Goal: Transaction & Acquisition: Purchase product/service

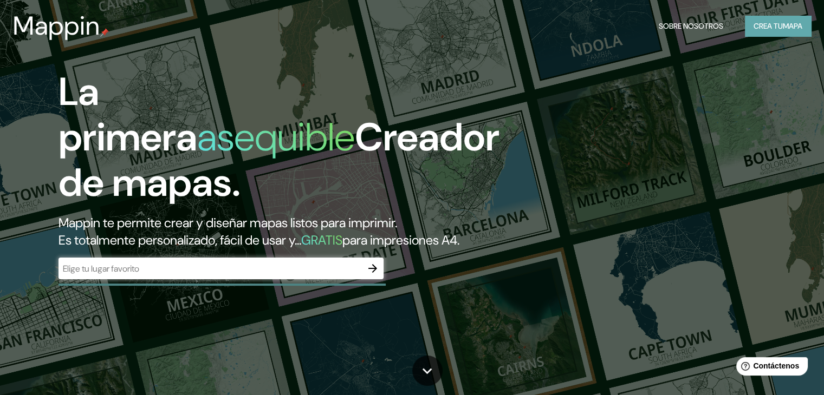
click at [763, 27] on font "Crea tu" at bounding box center [768, 26] width 29 height 10
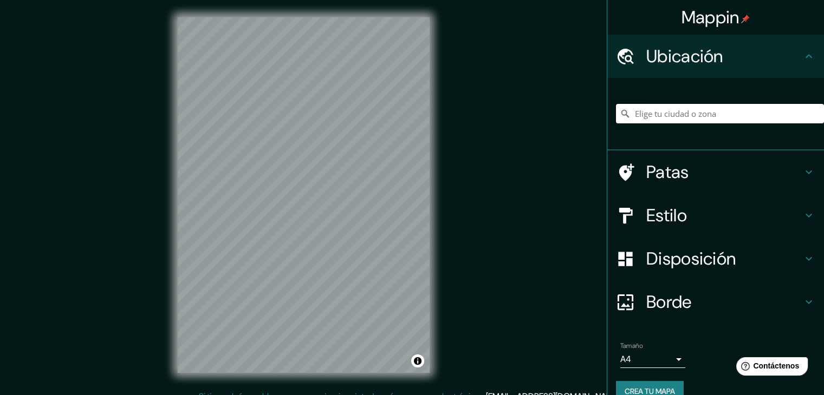
click at [649, 116] on input "Elige tu ciudad o zona" at bounding box center [720, 114] width 208 height 20
type input "Villa [PERSON_NAME], [GEOGRAPHIC_DATA], [GEOGRAPHIC_DATA], [GEOGRAPHIC_DATA]"
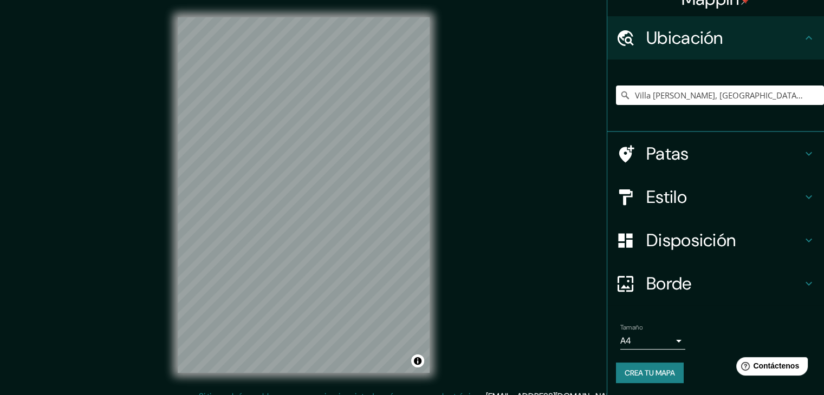
scroll to position [19, 0]
click at [737, 193] on h4 "Estilo" at bounding box center [724, 197] width 156 height 22
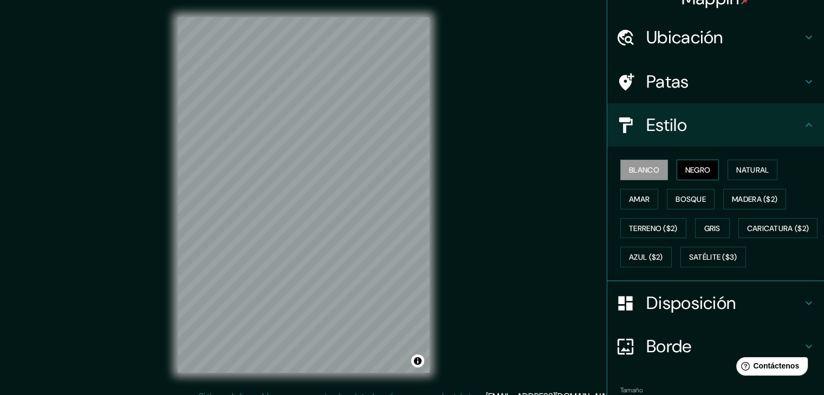
click at [691, 170] on font "Negro" at bounding box center [697, 170] width 25 height 10
click at [754, 170] on font "Natural" at bounding box center [752, 170] width 33 height 10
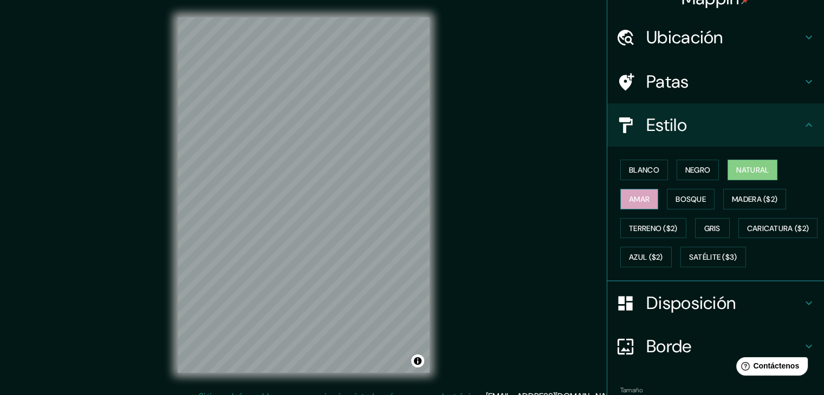
click at [639, 200] on font "Amar" at bounding box center [639, 199] width 21 height 10
click at [667, 200] on button "Bosque" at bounding box center [691, 199] width 48 height 21
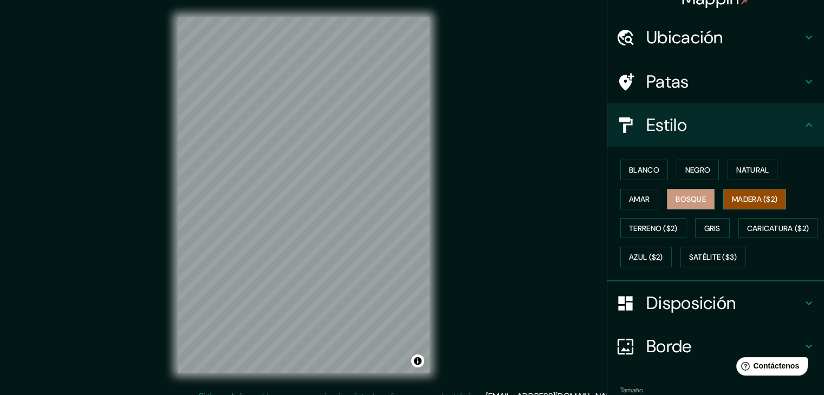
click at [745, 202] on font "Madera ($2)" at bounding box center [755, 199] width 46 height 10
click at [652, 230] on font "Terreno ($2)" at bounding box center [653, 229] width 49 height 10
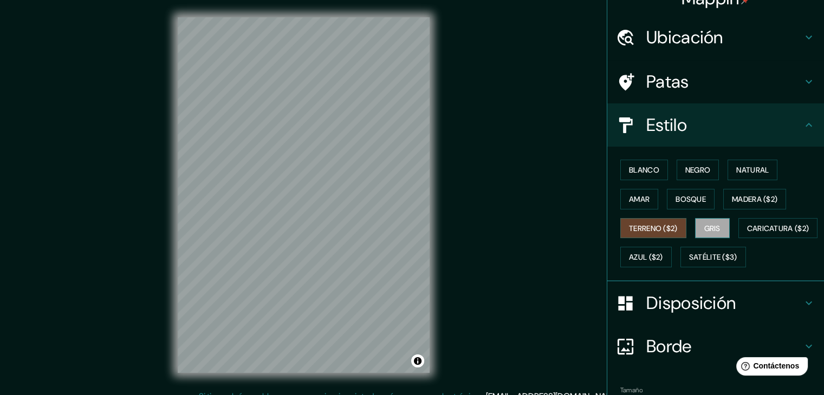
click at [704, 228] on font "Gris" at bounding box center [712, 229] width 16 height 10
click at [747, 233] on font "Caricatura ($2)" at bounding box center [778, 229] width 62 height 10
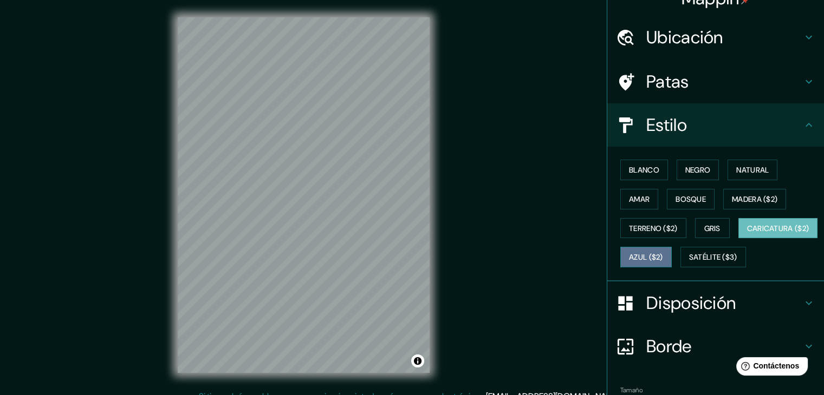
click at [663, 257] on font "Azul ($2)" at bounding box center [646, 258] width 34 height 10
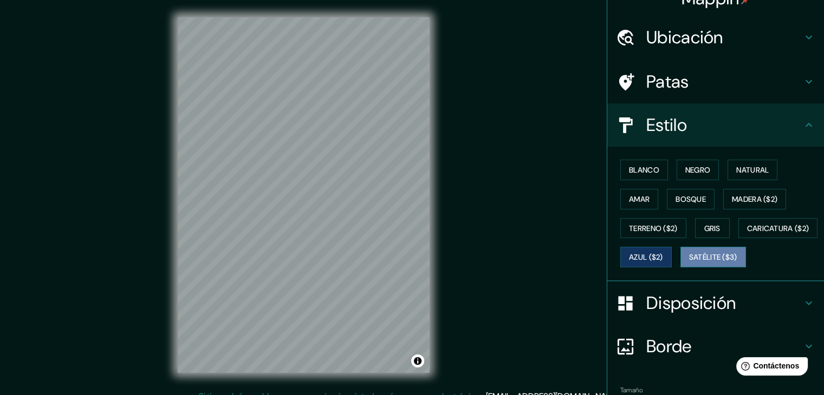
click at [689, 263] on font "Satélite ($3)" at bounding box center [713, 258] width 48 height 10
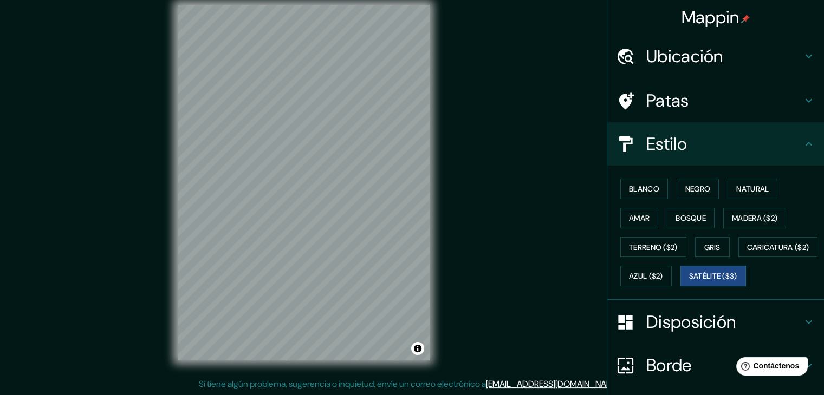
scroll to position [0, 0]
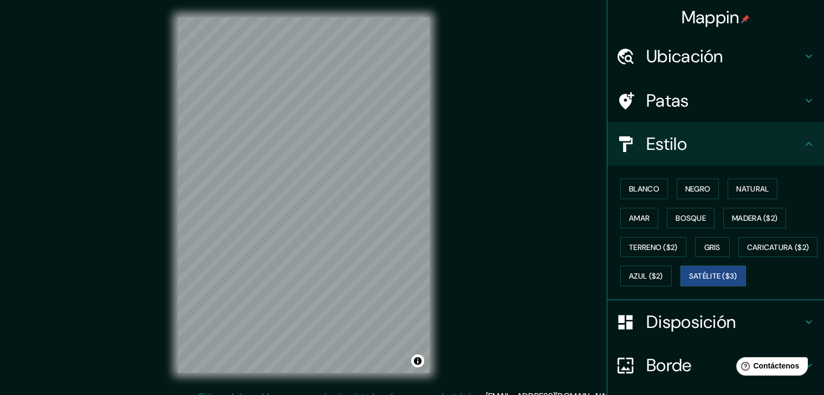
click at [715, 51] on font "Ubicación" at bounding box center [684, 56] width 77 height 23
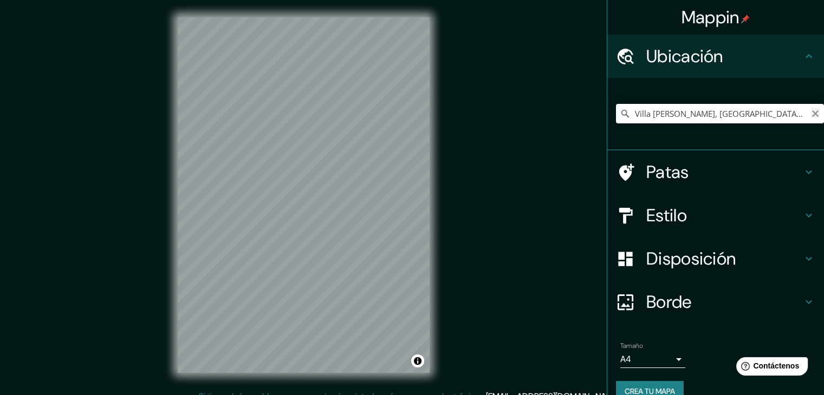
click at [812, 115] on icon "Claro" at bounding box center [815, 114] width 7 height 7
type input "Ate, [GEOGRAPHIC_DATA], [GEOGRAPHIC_DATA], [GEOGRAPHIC_DATA]"
click at [802, 299] on icon at bounding box center [808, 302] width 13 height 13
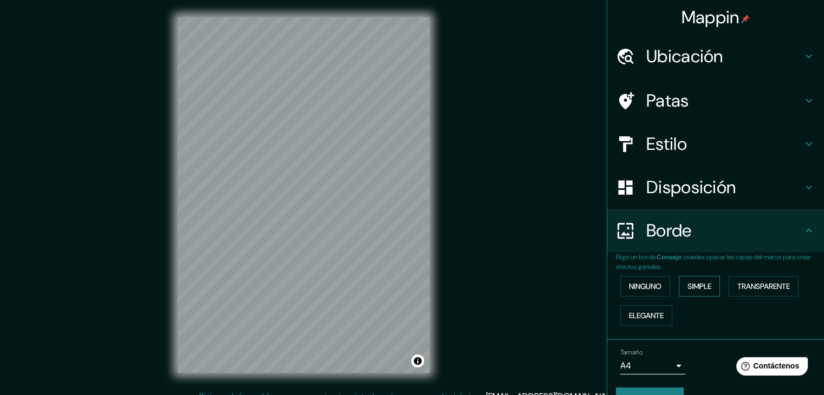
click at [701, 285] on font "Simple" at bounding box center [699, 287] width 24 height 10
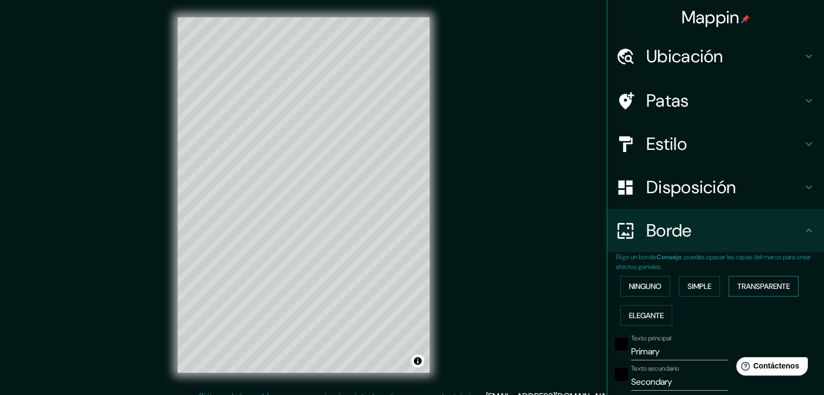
click at [760, 285] on font "Transparente" at bounding box center [763, 287] width 53 height 10
click at [639, 315] on font "Elegante" at bounding box center [646, 316] width 35 height 10
click at [644, 290] on font "Ninguno" at bounding box center [645, 287] width 33 height 10
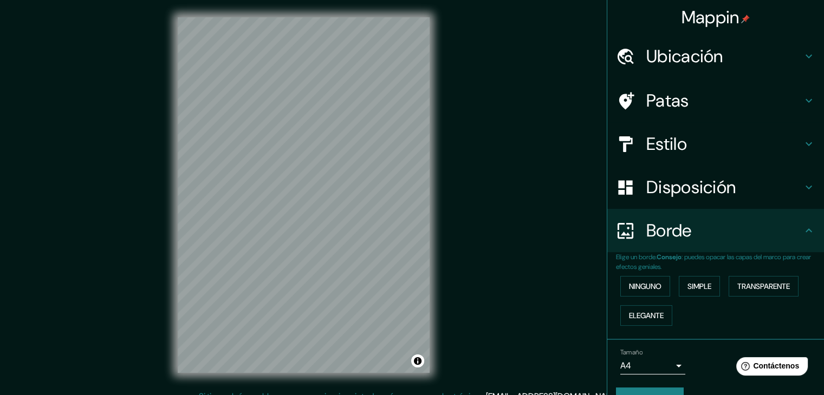
click at [802, 184] on icon at bounding box center [808, 187] width 13 height 13
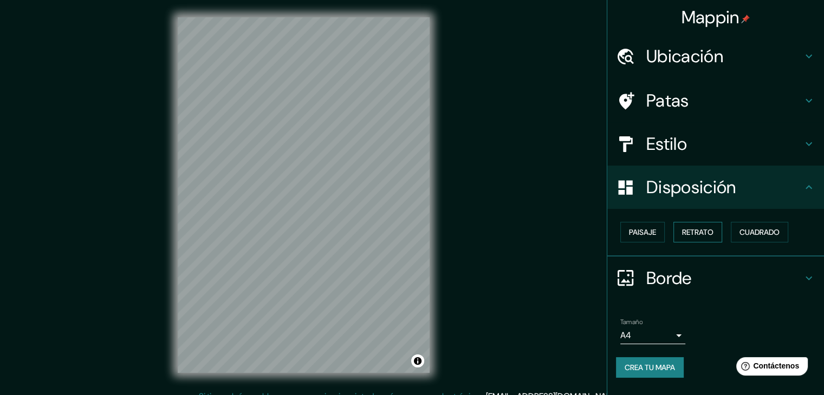
click at [685, 234] on font "Retrato" at bounding box center [697, 233] width 31 height 10
click at [747, 232] on font "Cuadrado" at bounding box center [759, 233] width 40 height 10
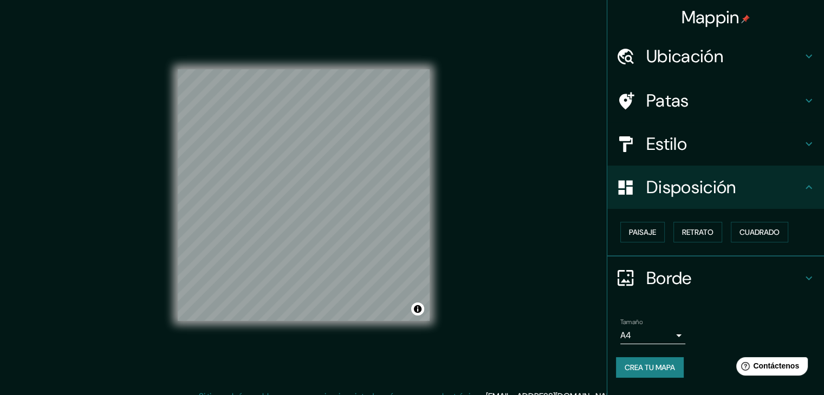
click at [687, 146] on font "Estilo" at bounding box center [666, 144] width 41 height 23
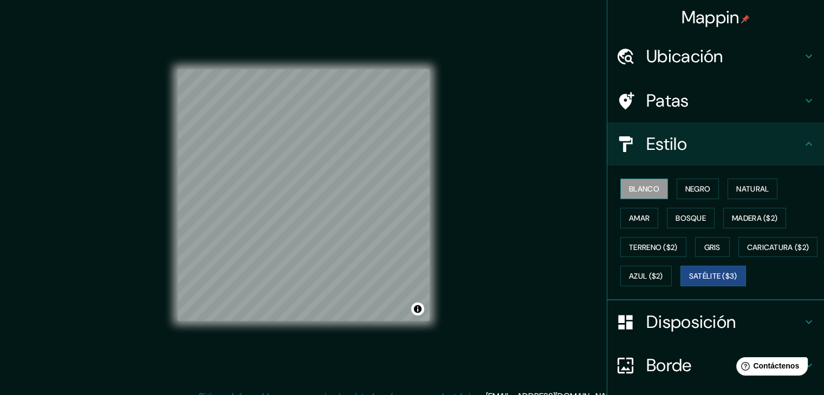
click at [649, 190] on font "Blanco" at bounding box center [644, 189] width 30 height 10
click at [689, 282] on font "Satélite ($3)" at bounding box center [713, 277] width 48 height 10
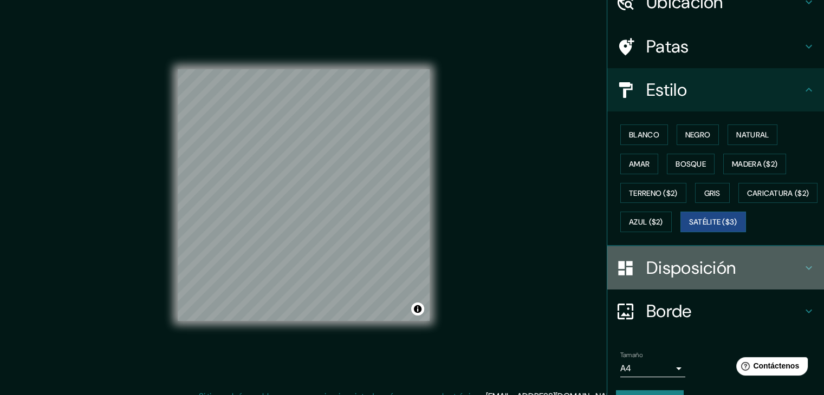
click at [691, 280] on font "Disposición" at bounding box center [690, 268] width 89 height 23
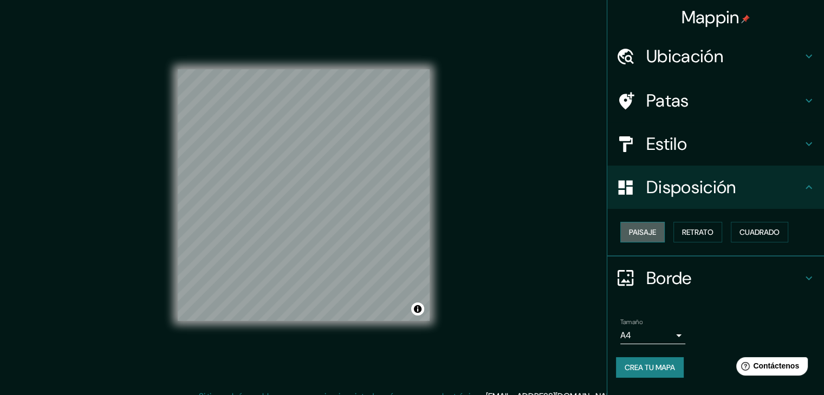
click at [647, 231] on font "Paisaje" at bounding box center [642, 233] width 27 height 10
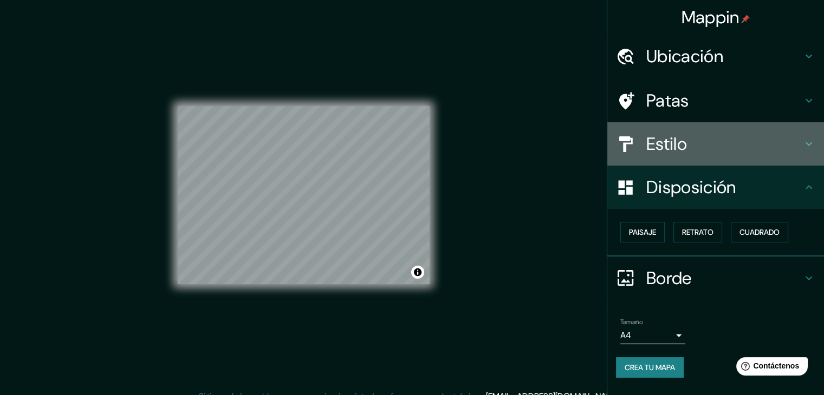
click at [682, 143] on font "Estilo" at bounding box center [666, 144] width 41 height 23
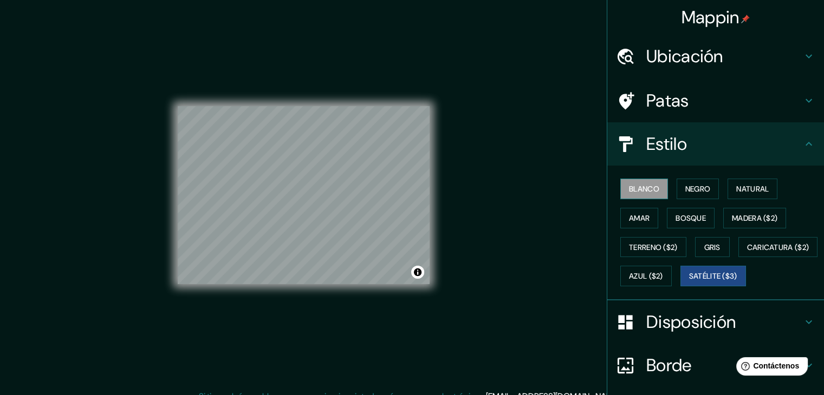
click at [650, 187] on font "Blanco" at bounding box center [644, 189] width 30 height 10
click at [686, 194] on font "Negro" at bounding box center [697, 189] width 25 height 14
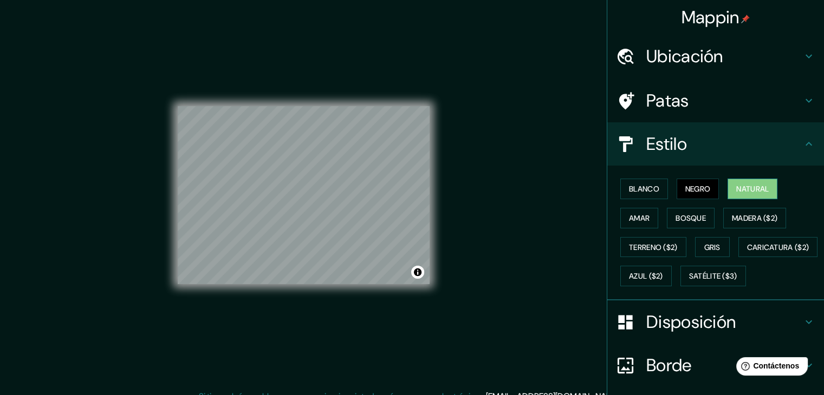
click at [740, 190] on font "Natural" at bounding box center [752, 189] width 33 height 10
click at [691, 217] on font "Bosque" at bounding box center [691, 218] width 30 height 10
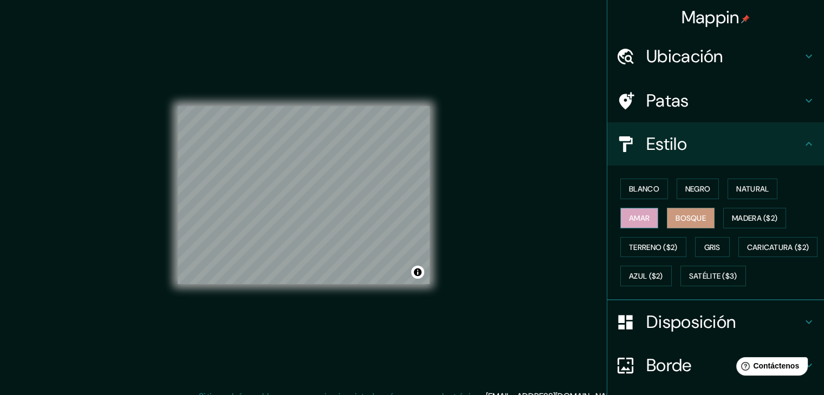
click at [643, 220] on button "Amar" at bounding box center [639, 218] width 38 height 21
click at [644, 245] on font "Terreno ($2)" at bounding box center [653, 248] width 49 height 10
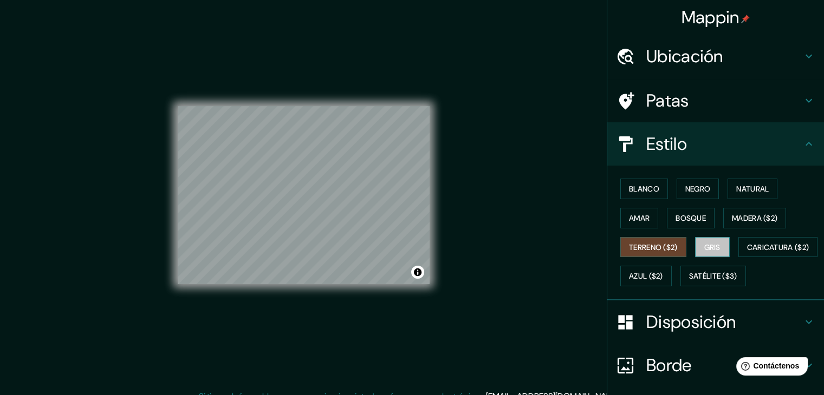
click at [710, 243] on font "Gris" at bounding box center [712, 248] width 16 height 10
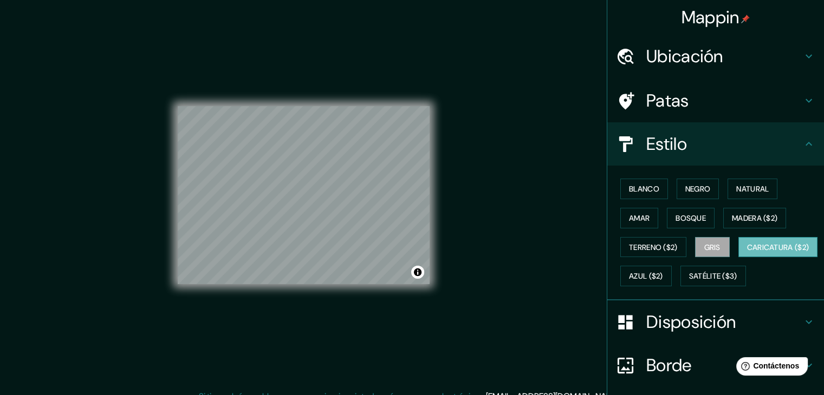
click at [747, 252] on font "Caricatura ($2)" at bounding box center [778, 248] width 62 height 10
click at [663, 275] on font "Azul ($2)" at bounding box center [646, 277] width 34 height 10
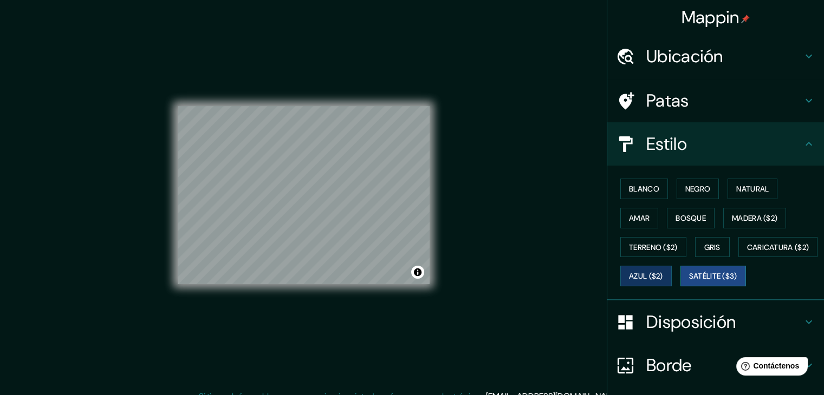
click at [680, 287] on button "Satélite ($3)" at bounding box center [713, 276] width 66 height 21
click at [663, 280] on font "Azul ($2)" at bounding box center [646, 276] width 34 height 14
click at [689, 282] on font "Satélite ($3)" at bounding box center [713, 277] width 48 height 10
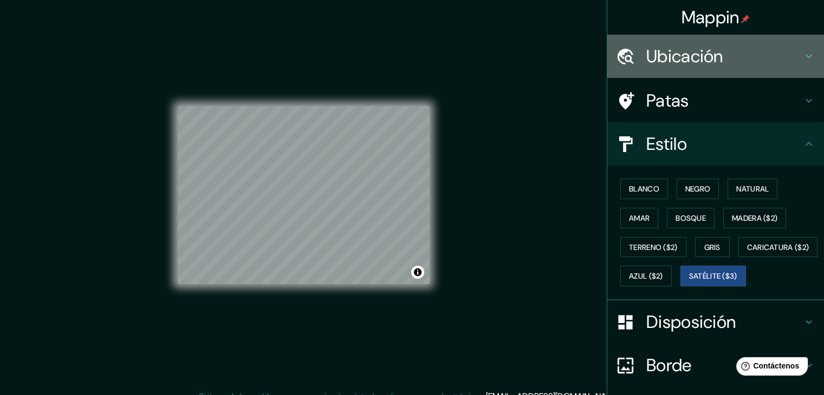
click at [680, 55] on font "Ubicación" at bounding box center [684, 56] width 77 height 23
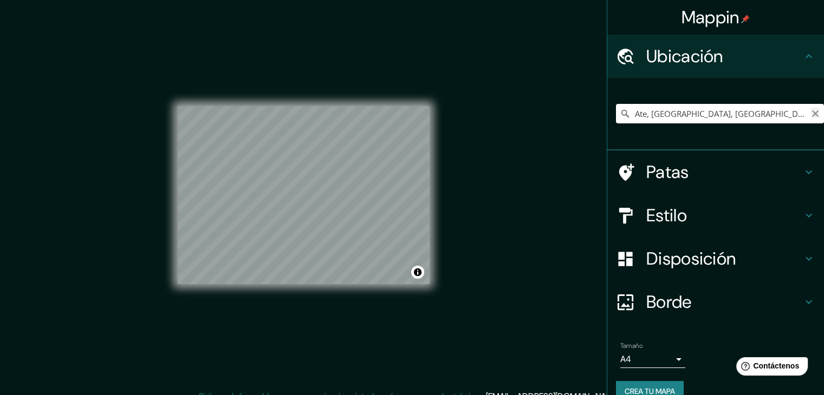
click at [811, 113] on icon "Claro" at bounding box center [815, 113] width 9 height 9
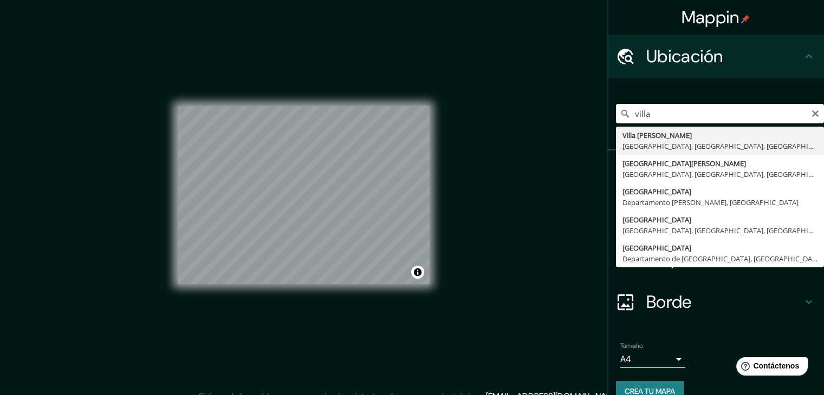
type input "Villa [PERSON_NAME], [GEOGRAPHIC_DATA], [GEOGRAPHIC_DATA], [GEOGRAPHIC_DATA]"
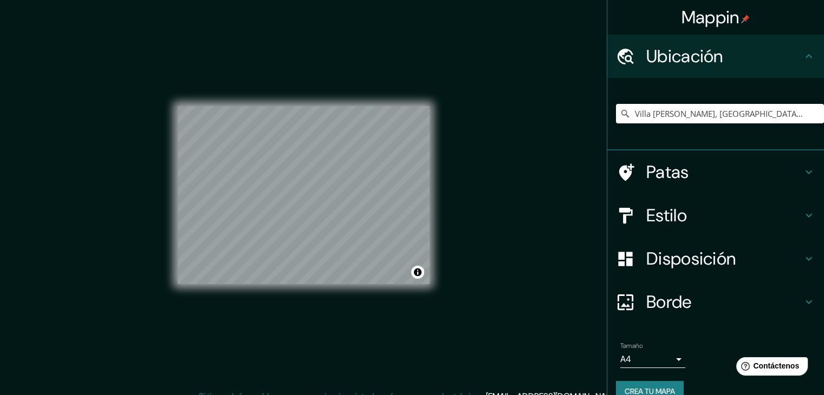
click at [321, 295] on div "© Mapbox © OpenStreetMap Improve this map © Maxar" at bounding box center [304, 195] width 252 height 356
click at [364, 287] on div "© Mapbox © OpenStreetMap Improve this map © Maxar" at bounding box center [304, 195] width 252 height 356
click at [783, 115] on input "Villa [PERSON_NAME], [GEOGRAPHIC_DATA], [GEOGRAPHIC_DATA], [GEOGRAPHIC_DATA]" at bounding box center [720, 114] width 208 height 20
click at [366, 305] on div "© Mapbox © OpenStreetMap Improve this map © Maxar" at bounding box center [304, 195] width 252 height 356
click at [316, 306] on div "© Mapbox © OpenStreetMap Improve this map © Maxar" at bounding box center [304, 195] width 252 height 356
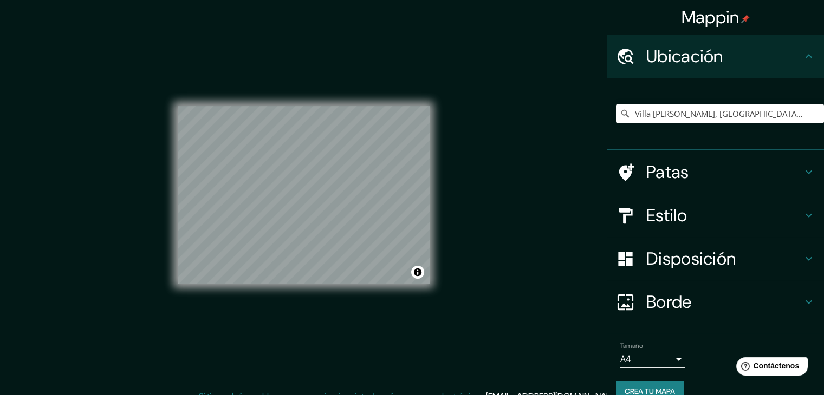
click at [172, 246] on div "© Mapbox © OpenStreetMap Improve this map © Maxar" at bounding box center [303, 195] width 287 height 391
click at [415, 277] on div "© Mapbox © OpenStreetMap Improve this map © Maxar" at bounding box center [304, 195] width 252 height 178
click at [364, 286] on div "© Mapbox © OpenStreetMap Improve this map © Maxar" at bounding box center [304, 195] width 252 height 356
click at [446, 118] on div "© Mapbox © OpenStreetMap Improve this map © Maxar" at bounding box center [303, 195] width 287 height 391
click at [312, 299] on div "© Mapbox © OpenStreetMap Improve this map © Maxar" at bounding box center [304, 195] width 252 height 356
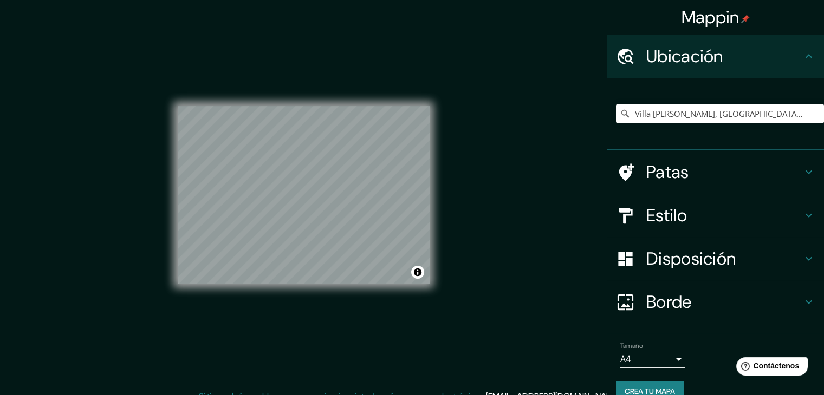
click at [285, 295] on div "© Mapbox © OpenStreetMap Improve this map © Maxar" at bounding box center [304, 195] width 252 height 356
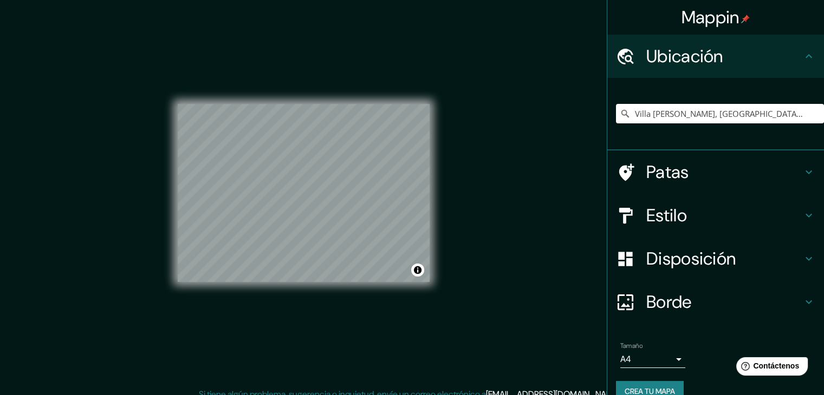
scroll to position [3, 0]
